Goal: Unclear

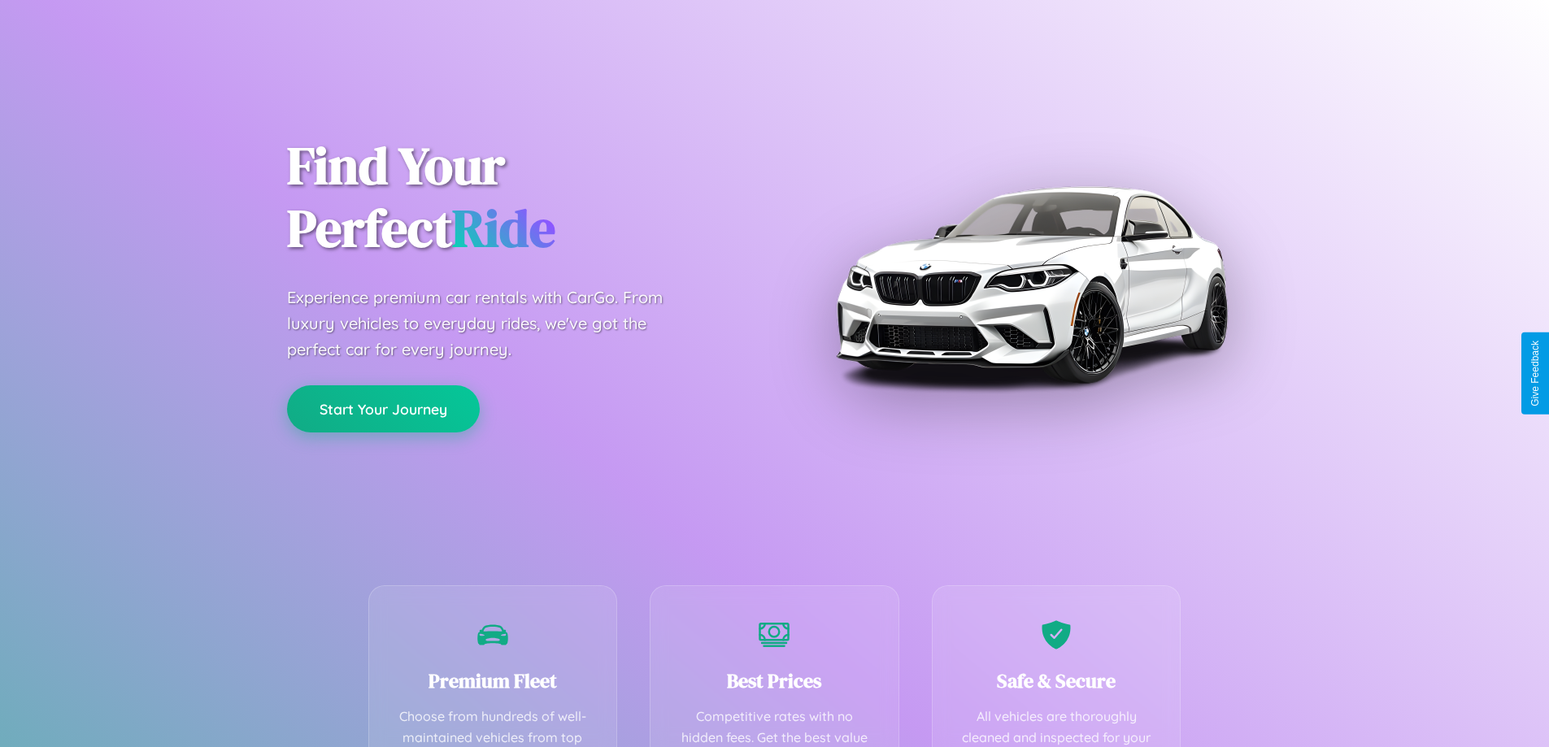
click at [383, 409] on button "Start Your Journey" at bounding box center [383, 408] width 193 height 47
click at [383, 408] on button "Start Your Journey" at bounding box center [383, 408] width 193 height 47
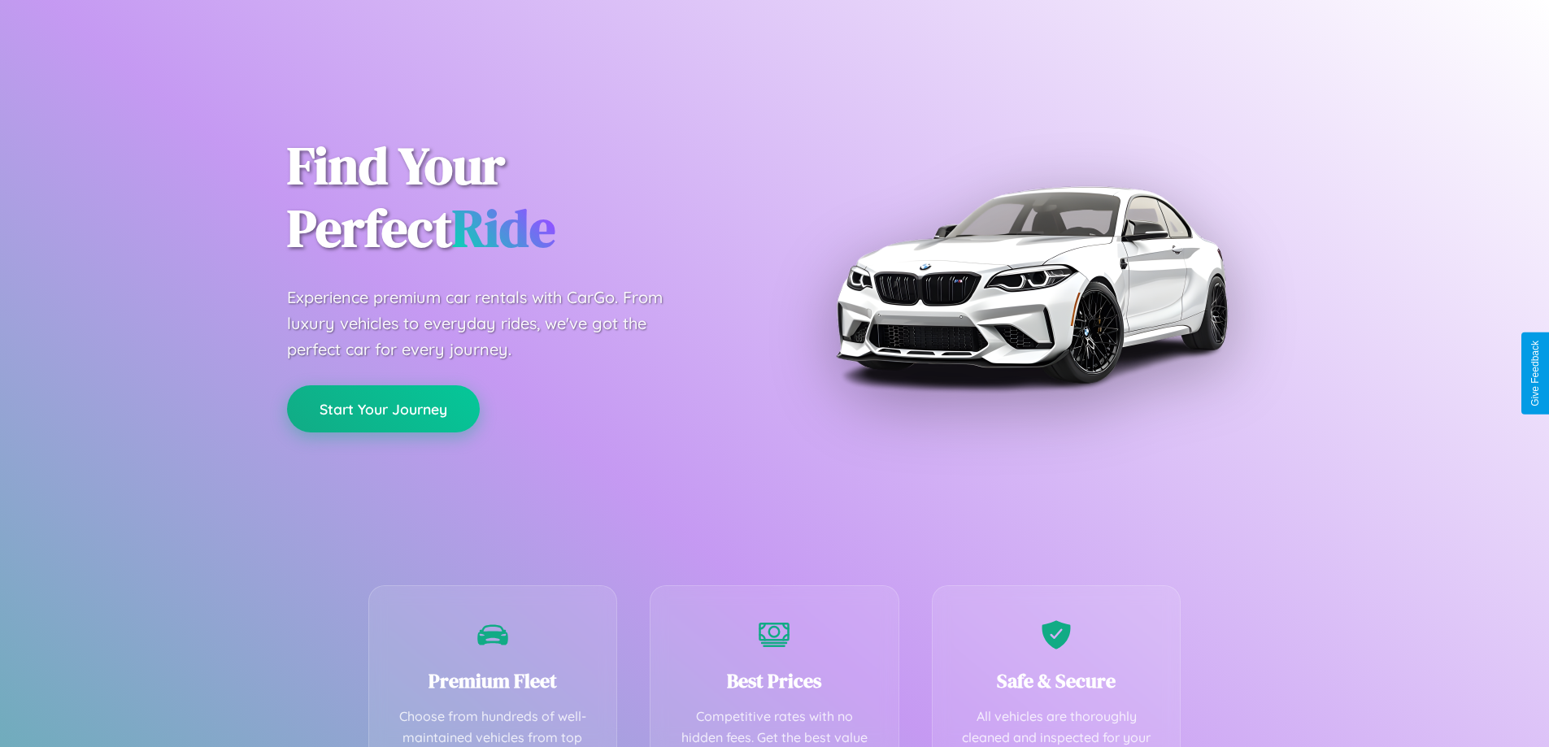
click at [383, 408] on button "Start Your Journey" at bounding box center [383, 408] width 193 height 47
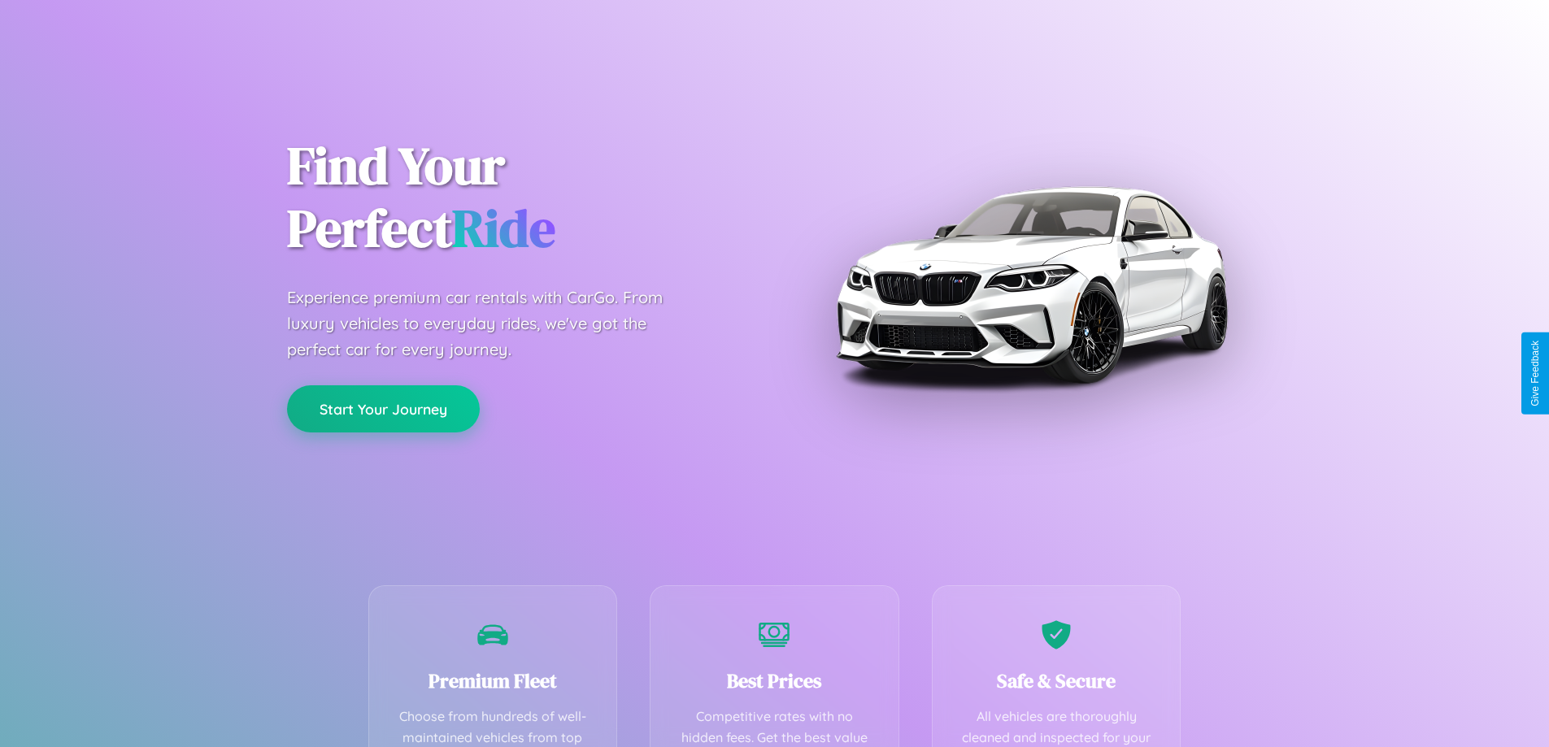
click at [383, 408] on button "Start Your Journey" at bounding box center [383, 408] width 193 height 47
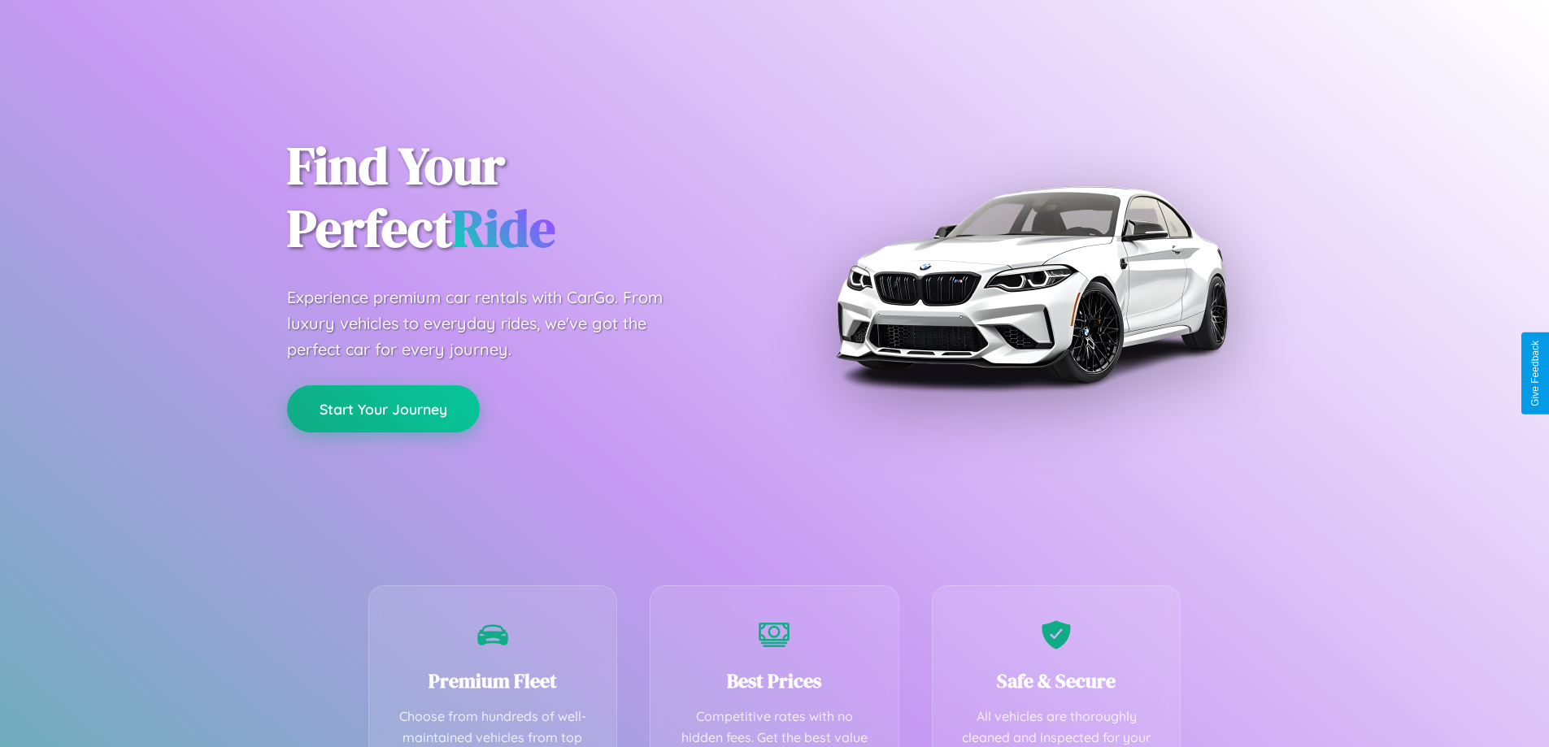
click at [383, 408] on button "Start Your Journey" at bounding box center [383, 408] width 193 height 47
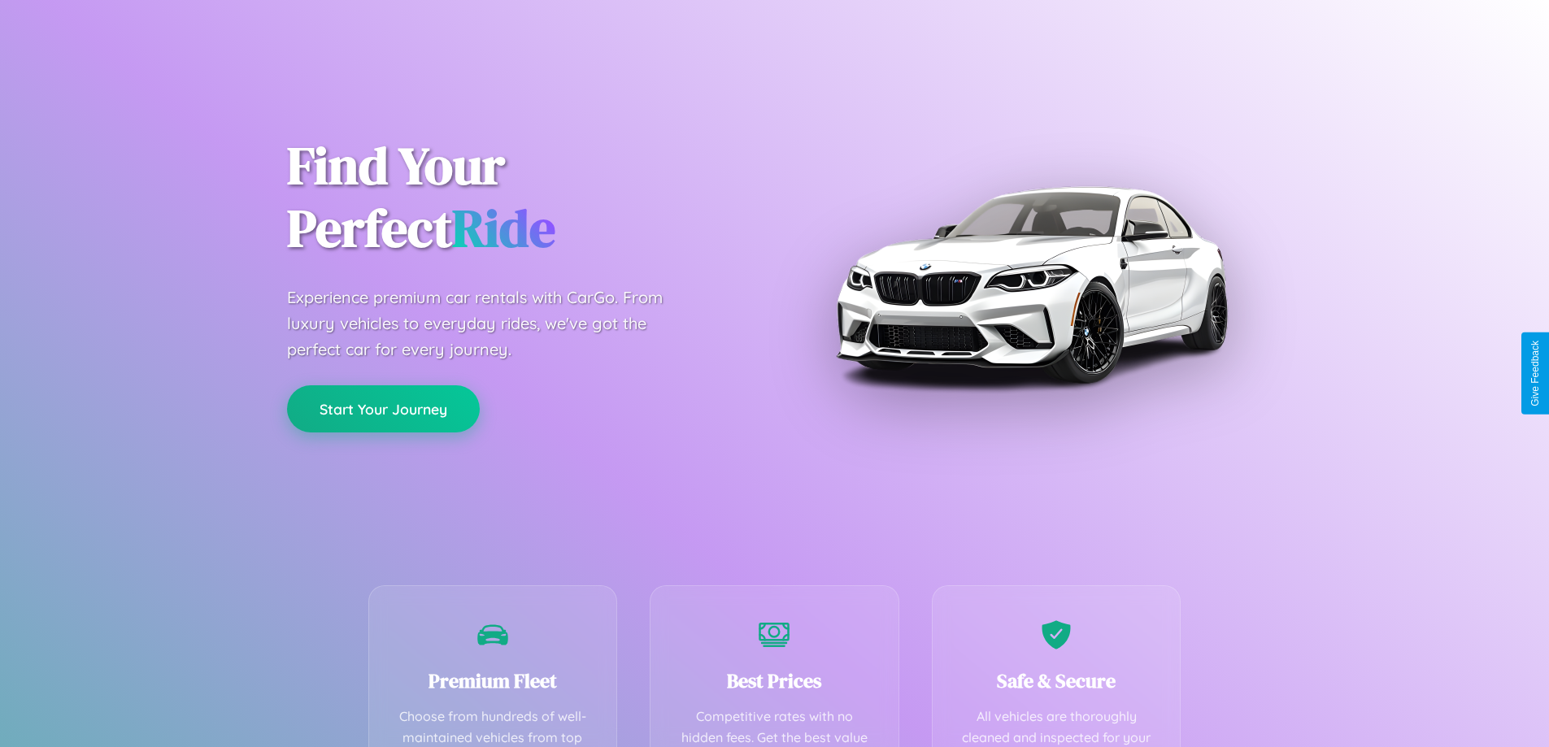
click at [383, 408] on button "Start Your Journey" at bounding box center [383, 408] width 193 height 47
